Goal: Information Seeking & Learning: Learn about a topic

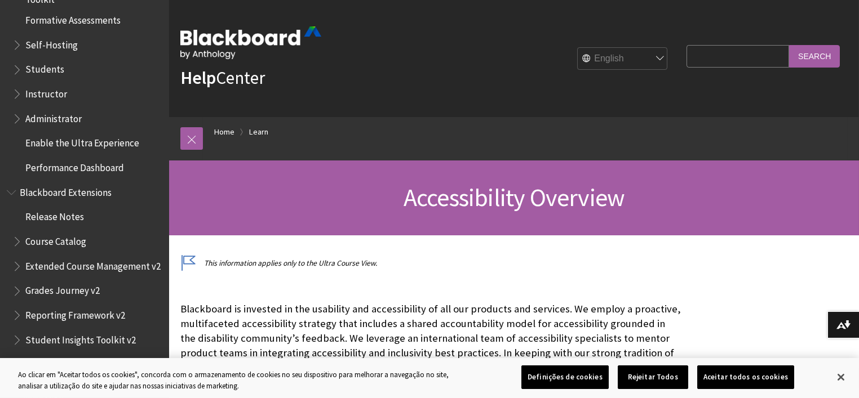
click at [649, 57] on select "English عربية Català Cymraeg Deutsch Español Suomi Français עברית Italiano 日本語 …" at bounding box center [622, 59] width 90 height 23
select select "/pt-br/Learn/Accessibility_Overview"
click at [577, 48] on select "English عربية Català Cymraeg Deutsch Español Suomi Français עברית Italiano 日本語 …" at bounding box center [622, 59] width 90 height 23
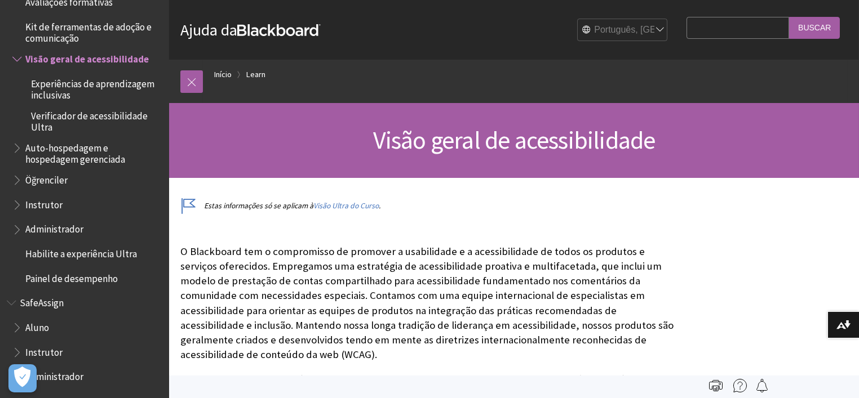
click at [735, 29] on input "Search Query" at bounding box center [737, 28] width 103 height 22
type input "biblioteca"
click at [811, 28] on input "Buscar" at bounding box center [814, 28] width 51 height 22
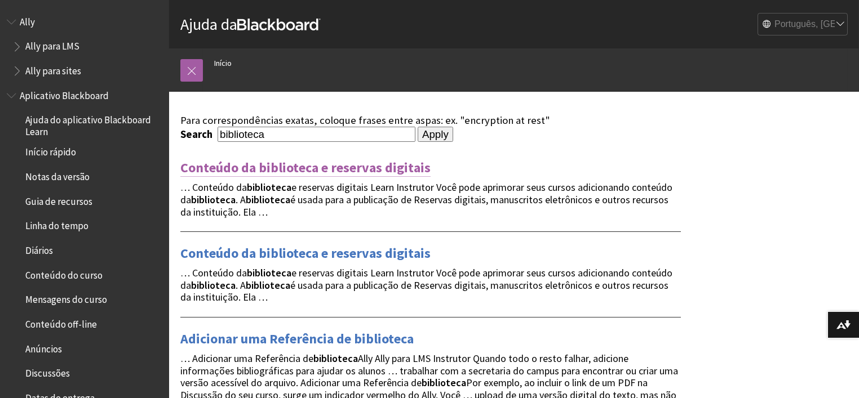
click at [321, 167] on link "Conteúdo da biblioteca e reservas digitais" at bounding box center [305, 168] width 250 height 18
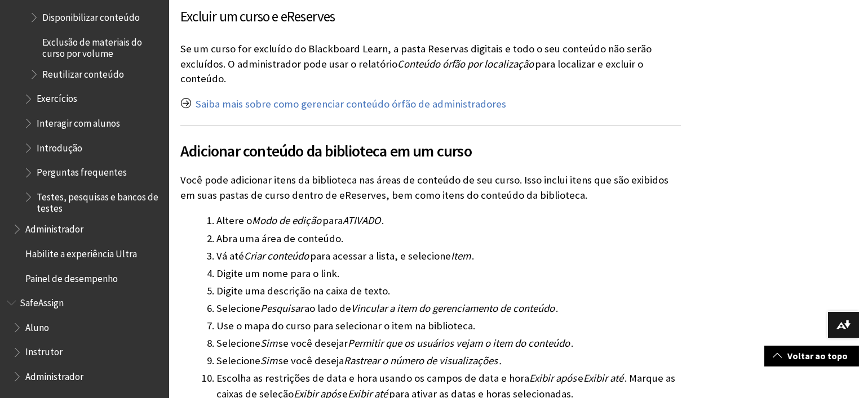
scroll to position [1070, 0]
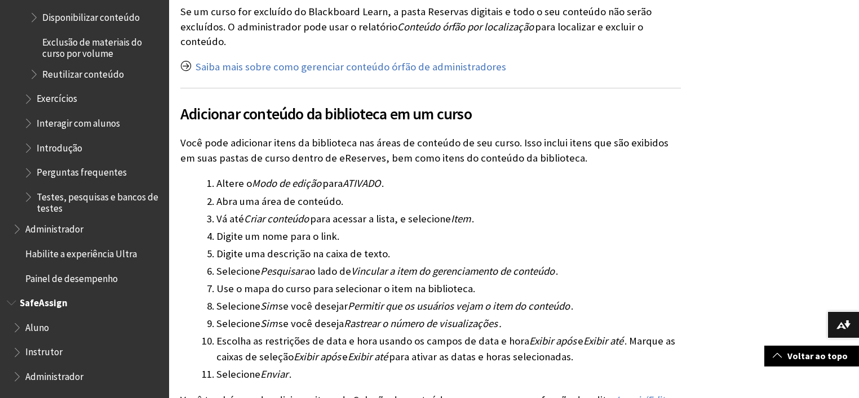
click at [41, 327] on span "Aluno" at bounding box center [37, 325] width 24 height 15
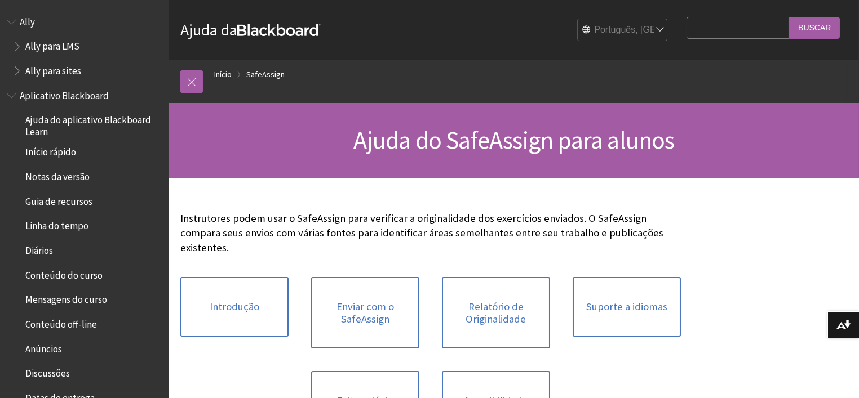
click at [705, 31] on input "Search Query" at bounding box center [737, 28] width 103 height 22
type input "univesp"
click at [812, 30] on input "Buscar" at bounding box center [814, 28] width 51 height 22
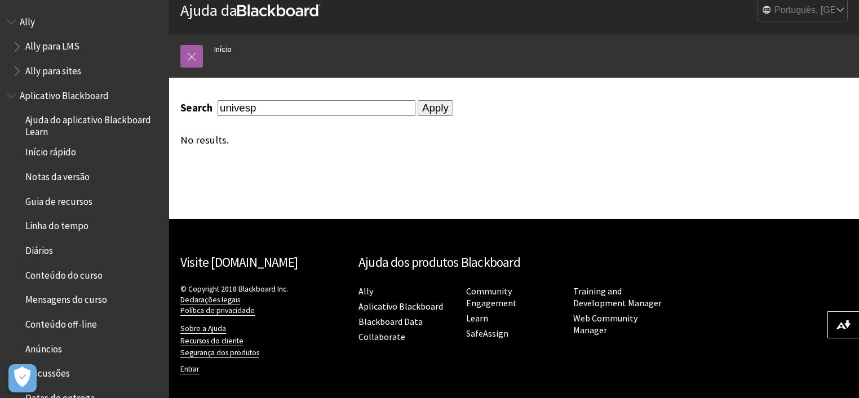
scroll to position [20, 0]
